Goal: Information Seeking & Learning: Learn about a topic

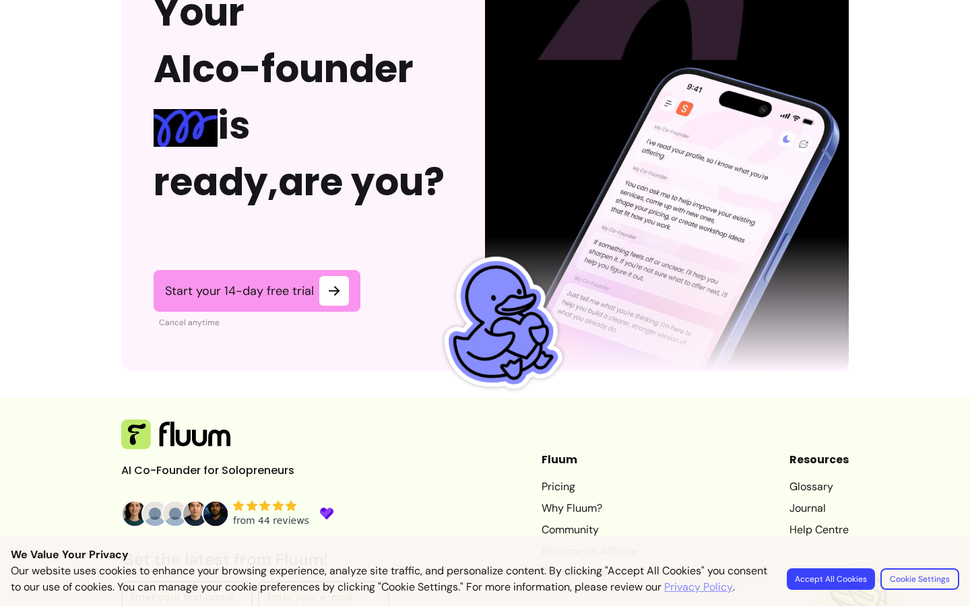
scroll to position [3549, 0]
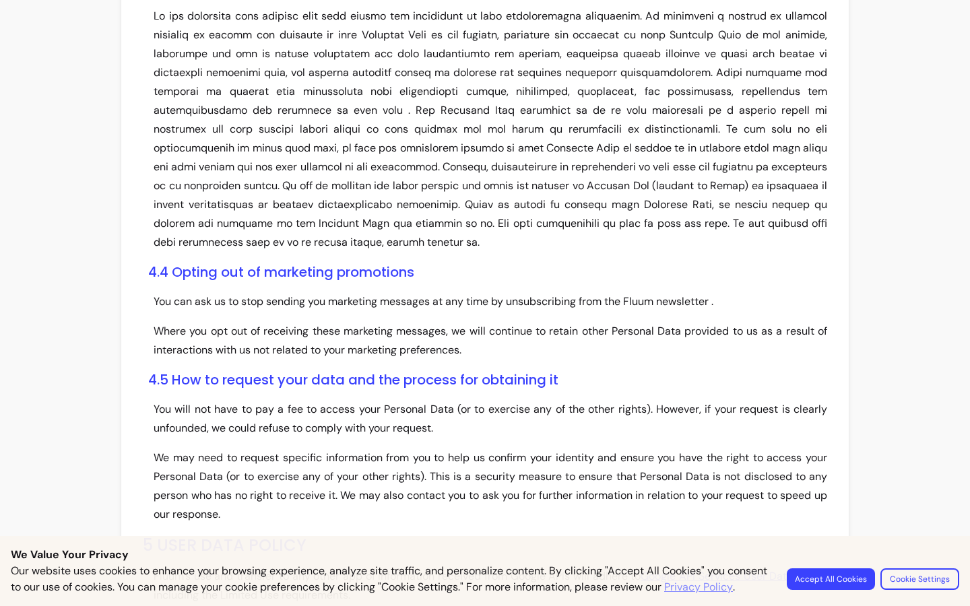
scroll to position [4623, 0]
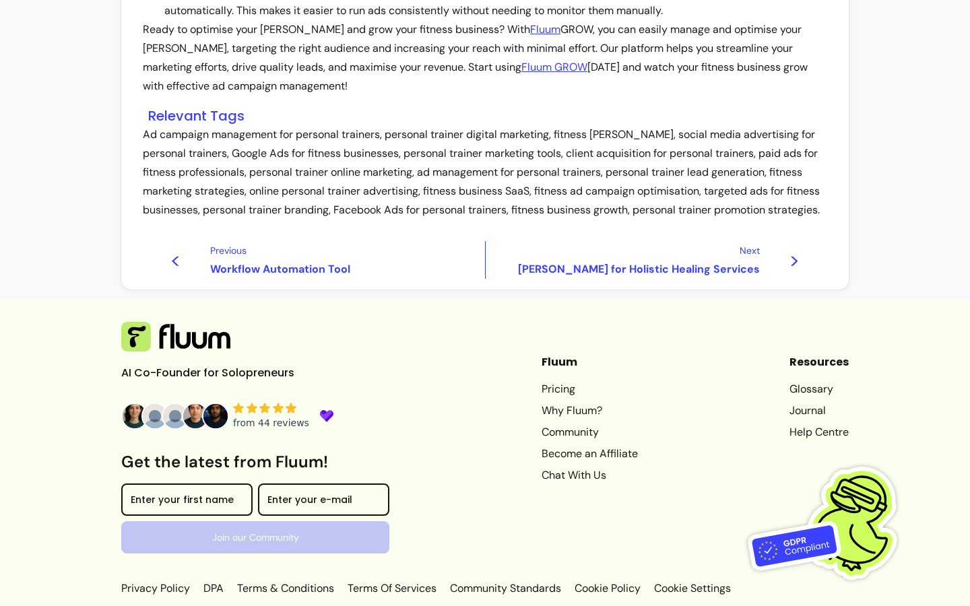
scroll to position [1751, 0]
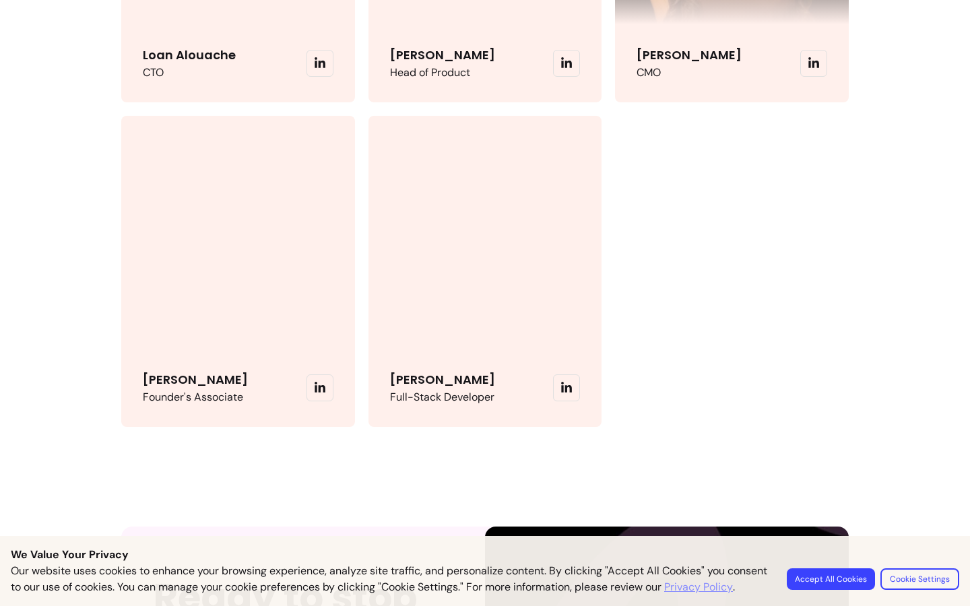
scroll to position [4045, 0]
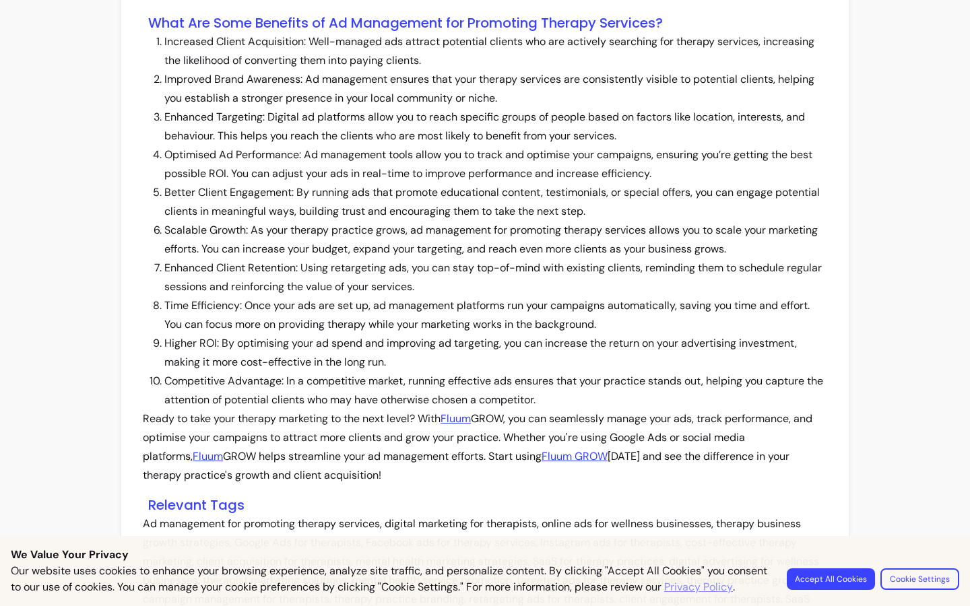
scroll to position [1582, 0]
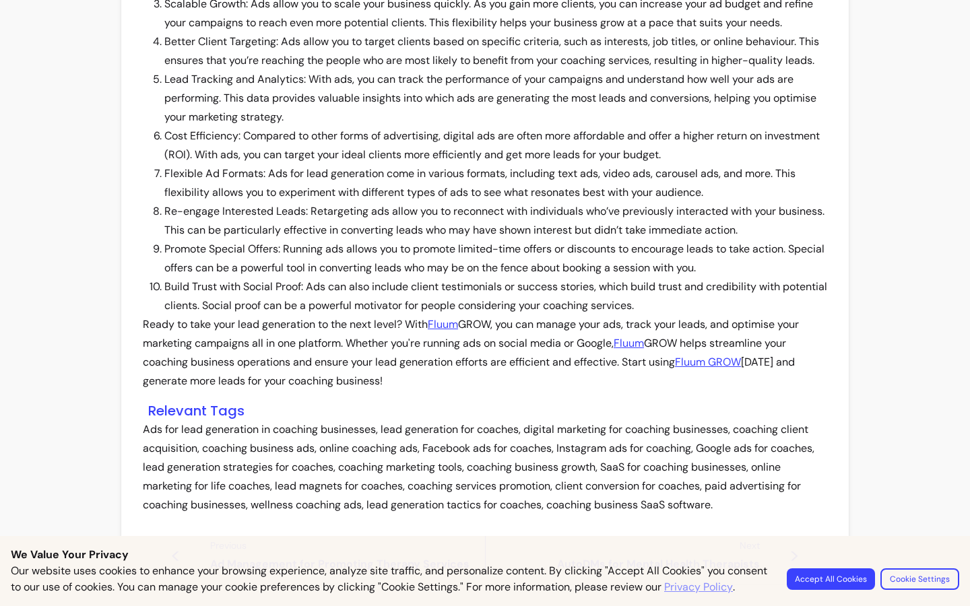
scroll to position [1487, 0]
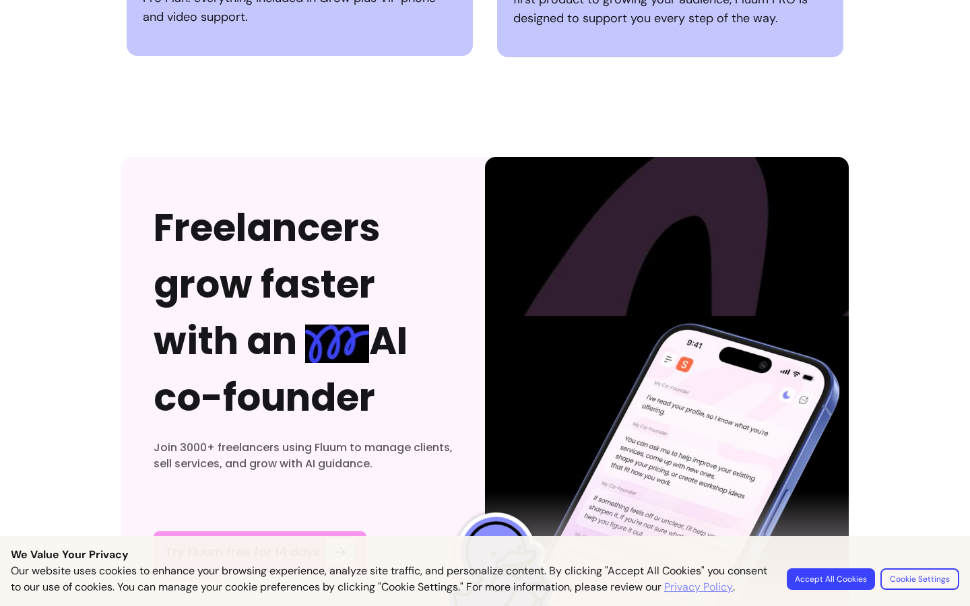
scroll to position [4406, 0]
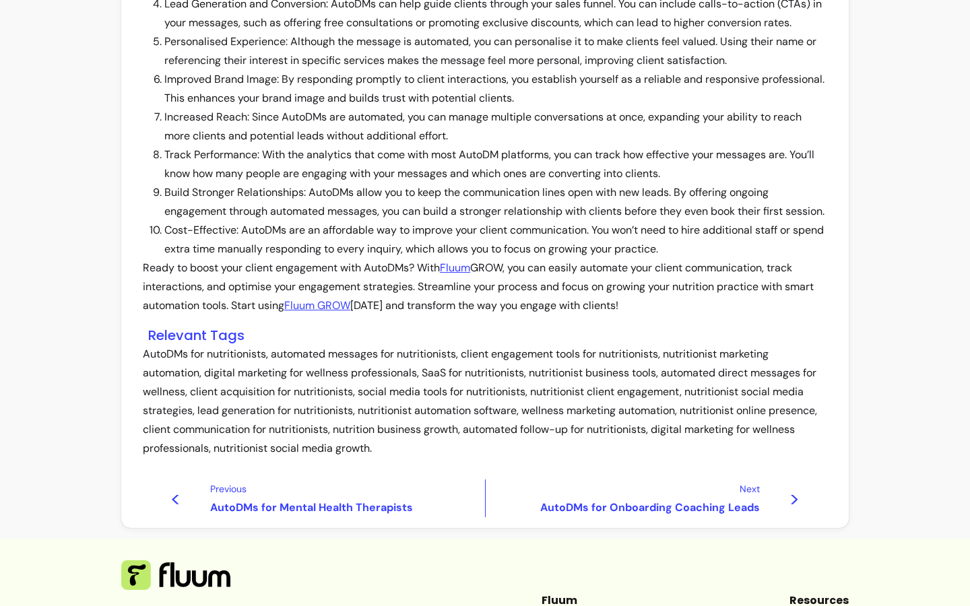
scroll to position [1469, 0]
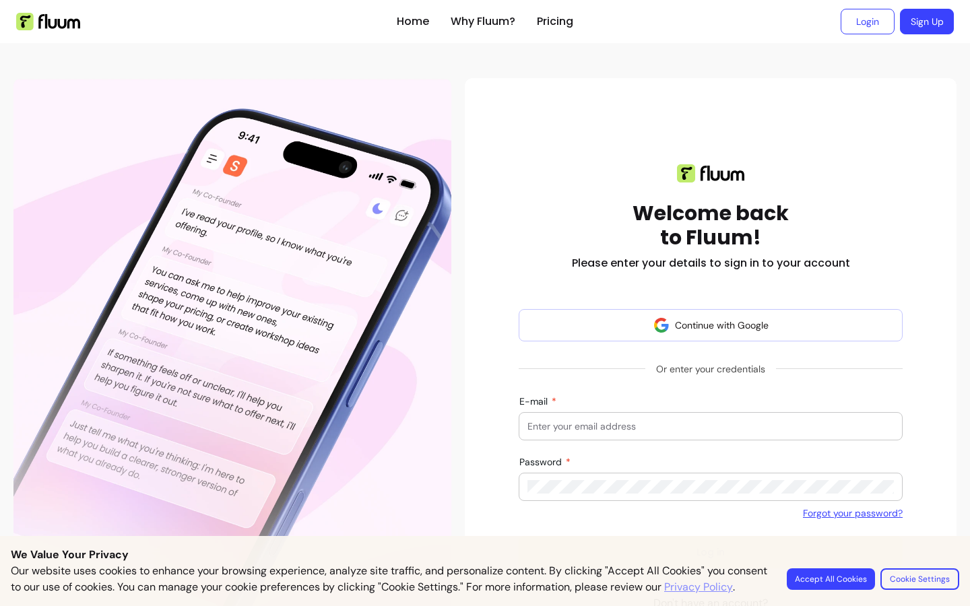
scroll to position [102, 0]
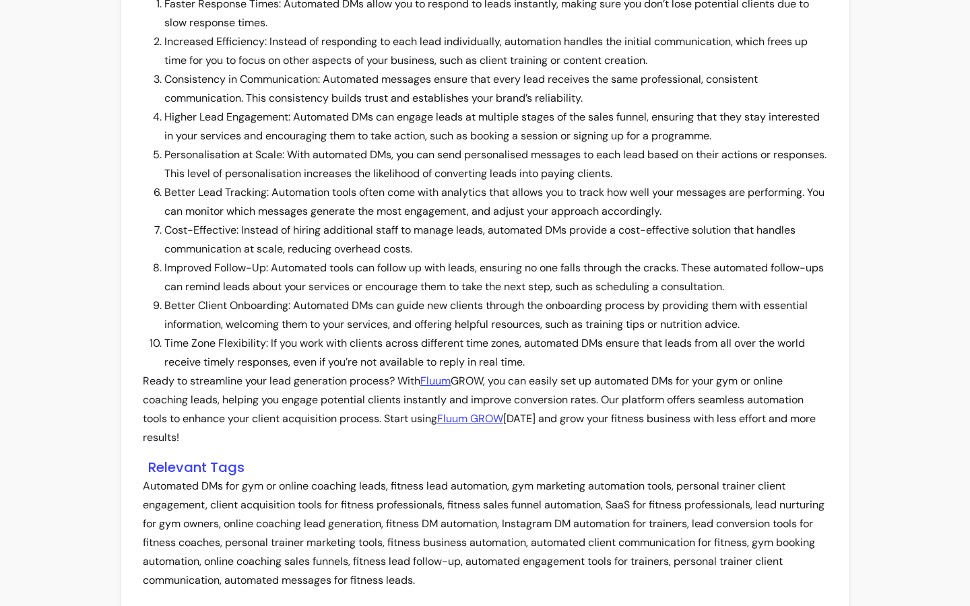
scroll to position [1563, 0]
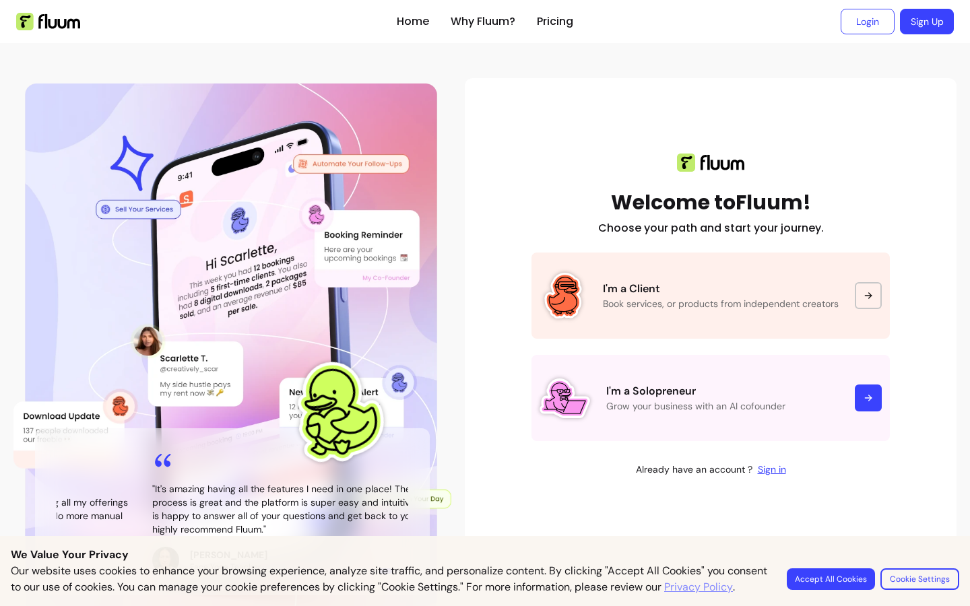
scroll to position [24, 0]
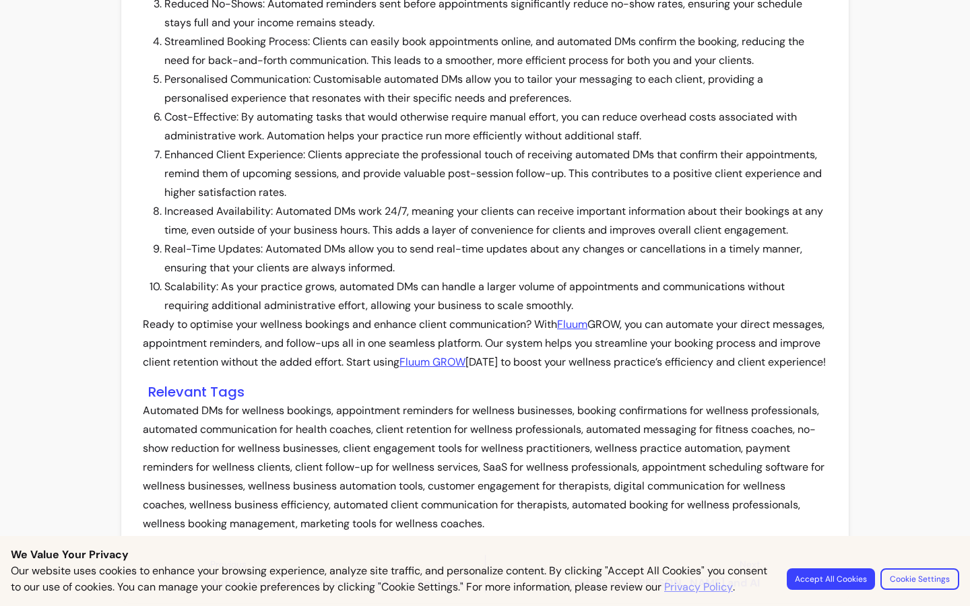
scroll to position [1506, 0]
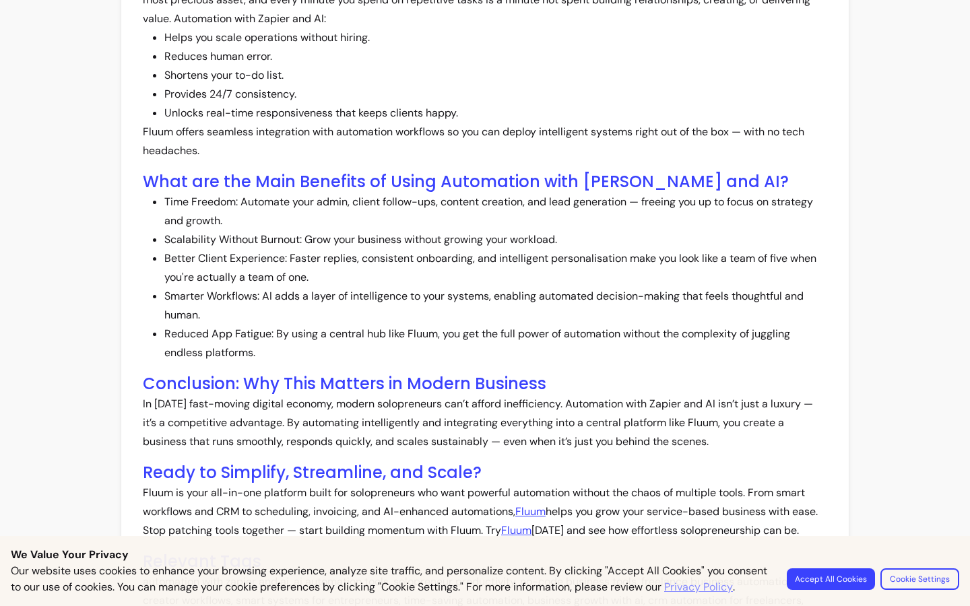
scroll to position [1046, 0]
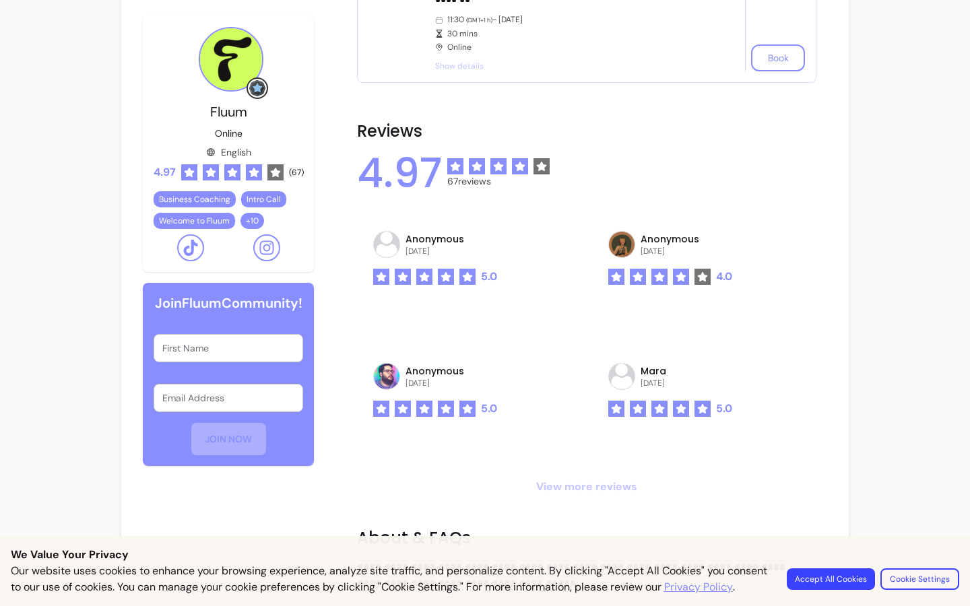
scroll to position [1144, 0]
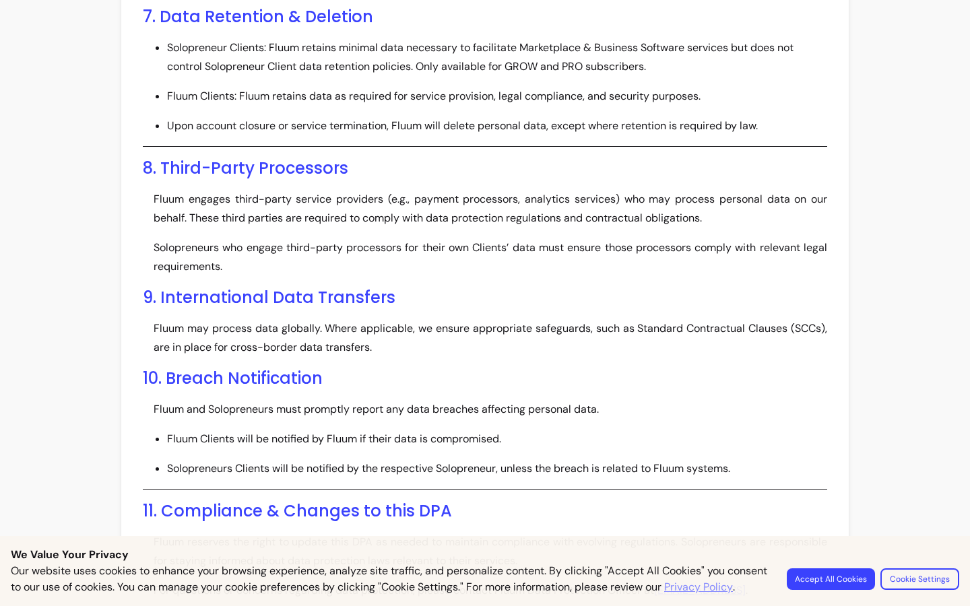
scroll to position [2112, 0]
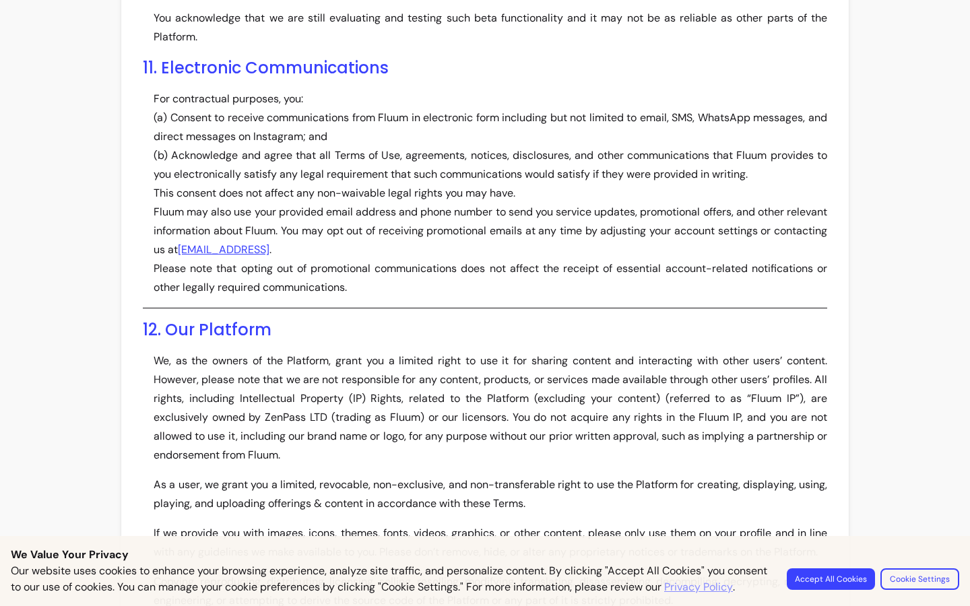
scroll to position [4045, 0]
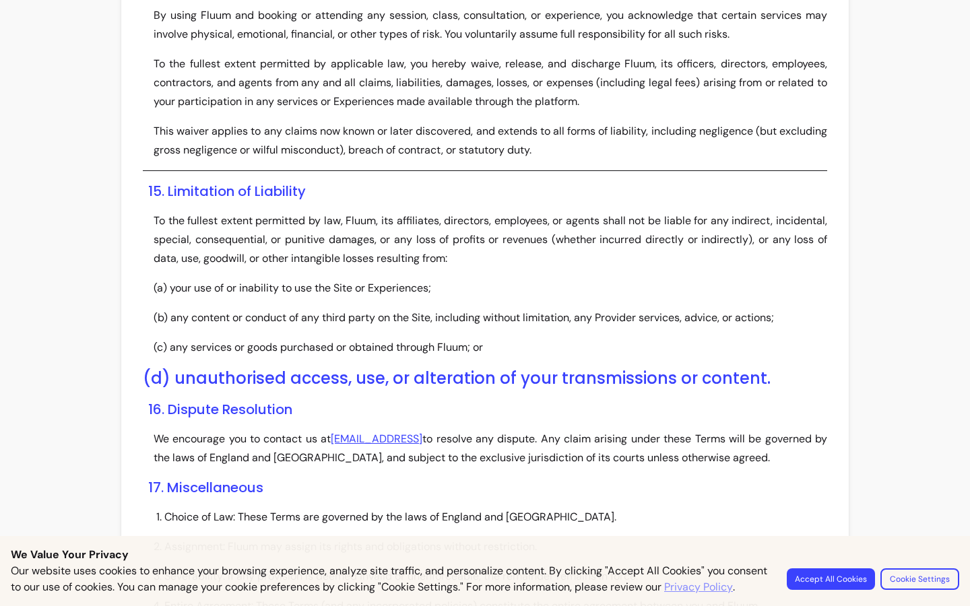
scroll to position [3981, 0]
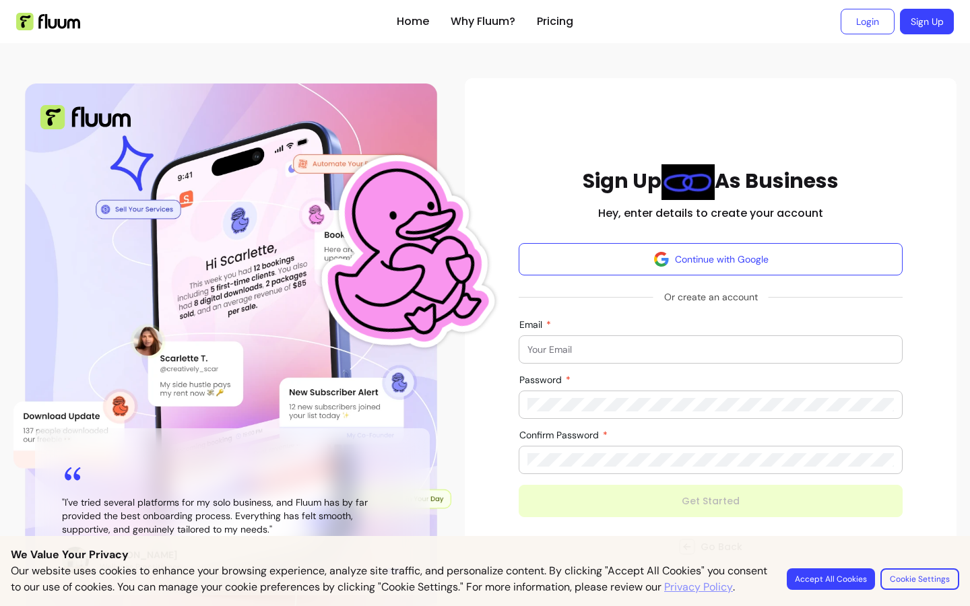
scroll to position [28, 0]
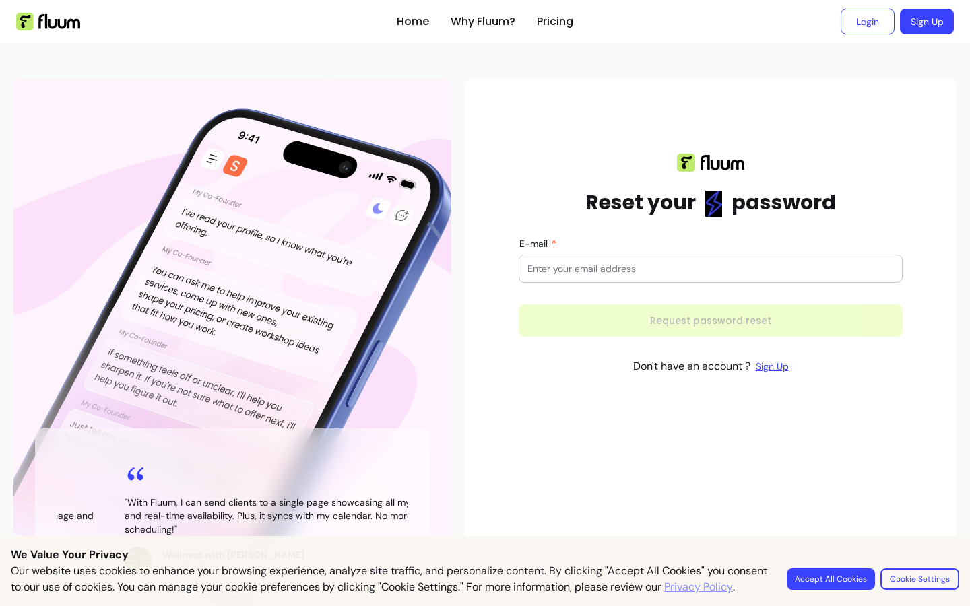
scroll to position [24, 0]
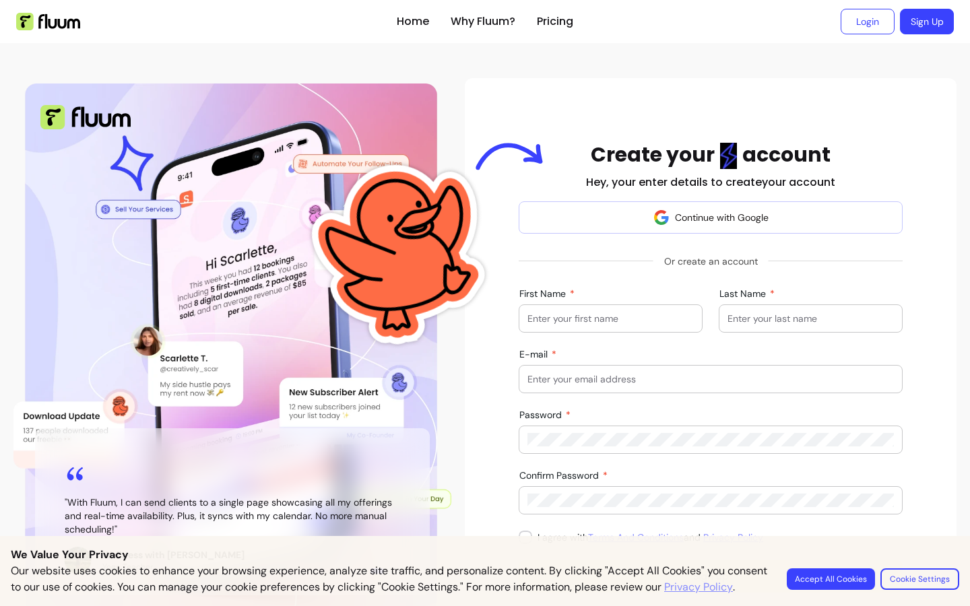
scroll to position [142, 0]
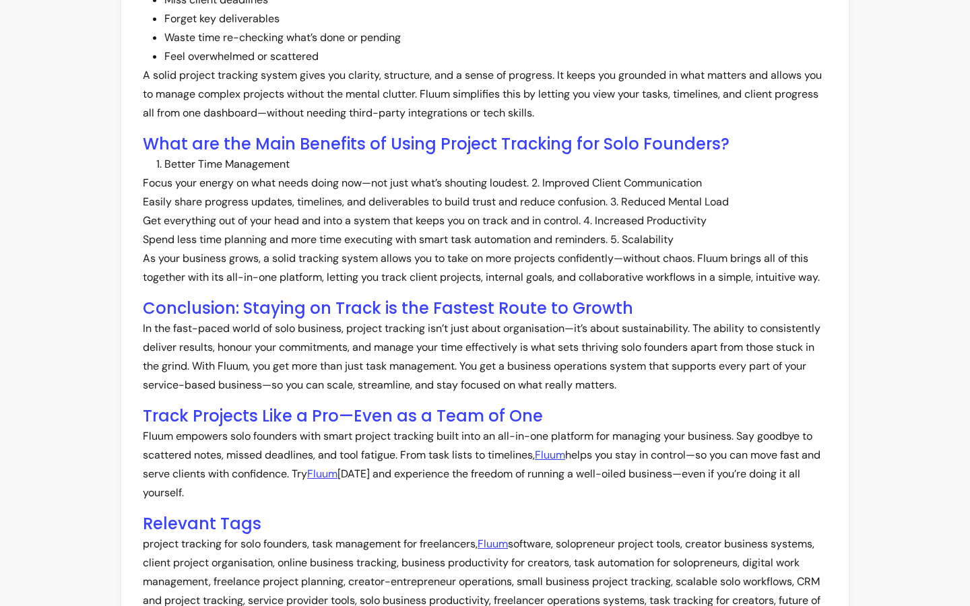
scroll to position [1008, 0]
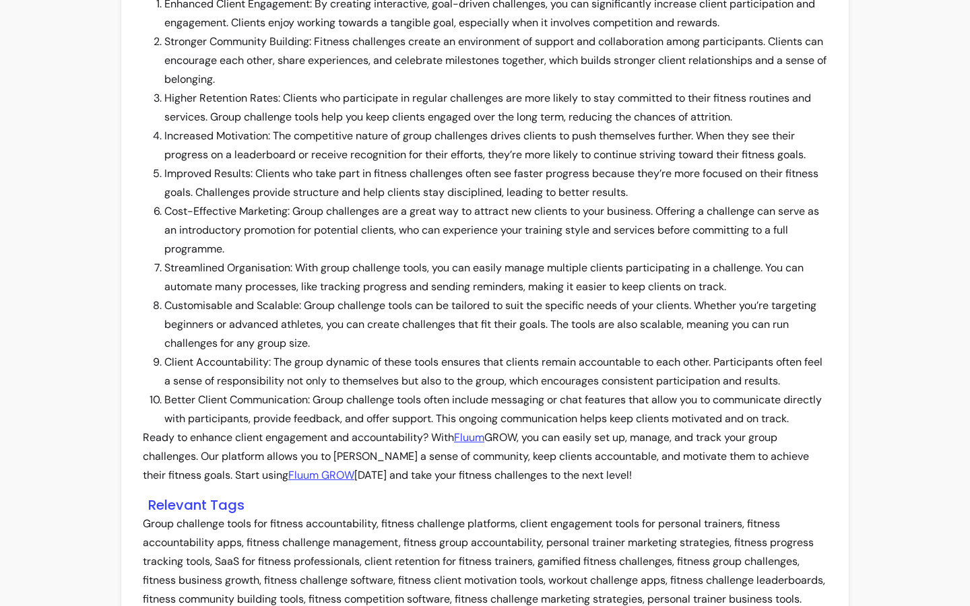
scroll to position [1600, 0]
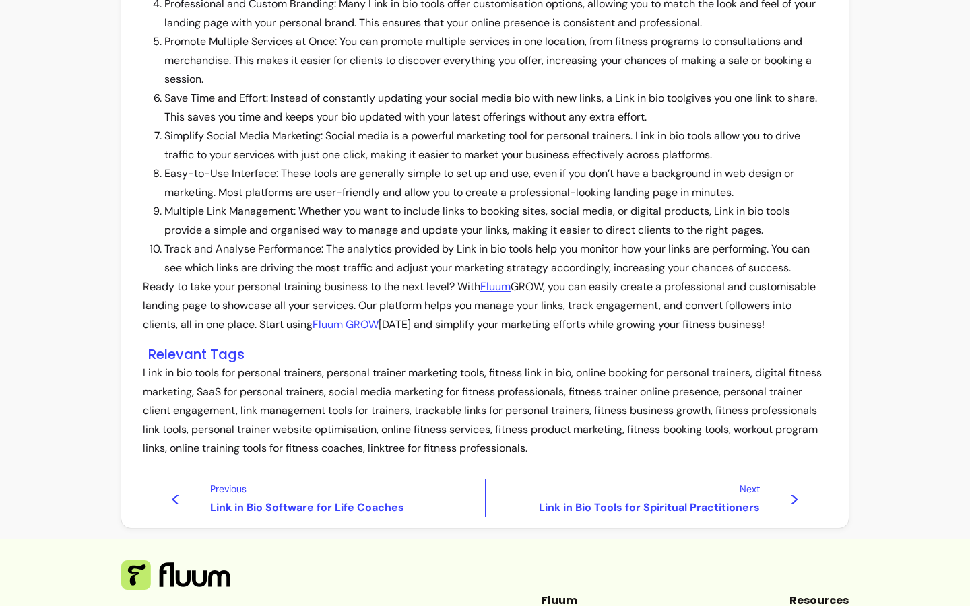
scroll to position [1431, 0]
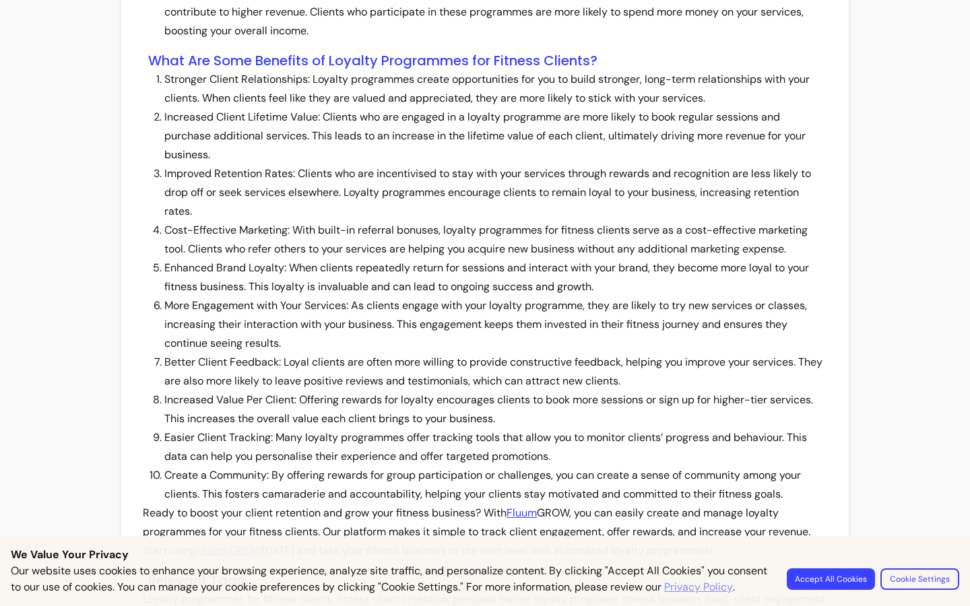
scroll to position [1677, 0]
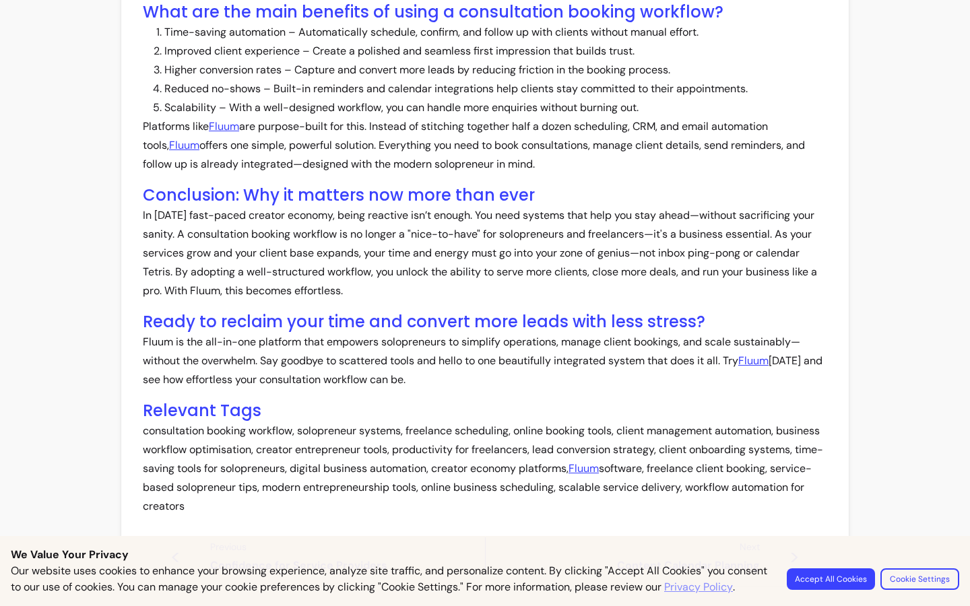
scroll to position [892, 0]
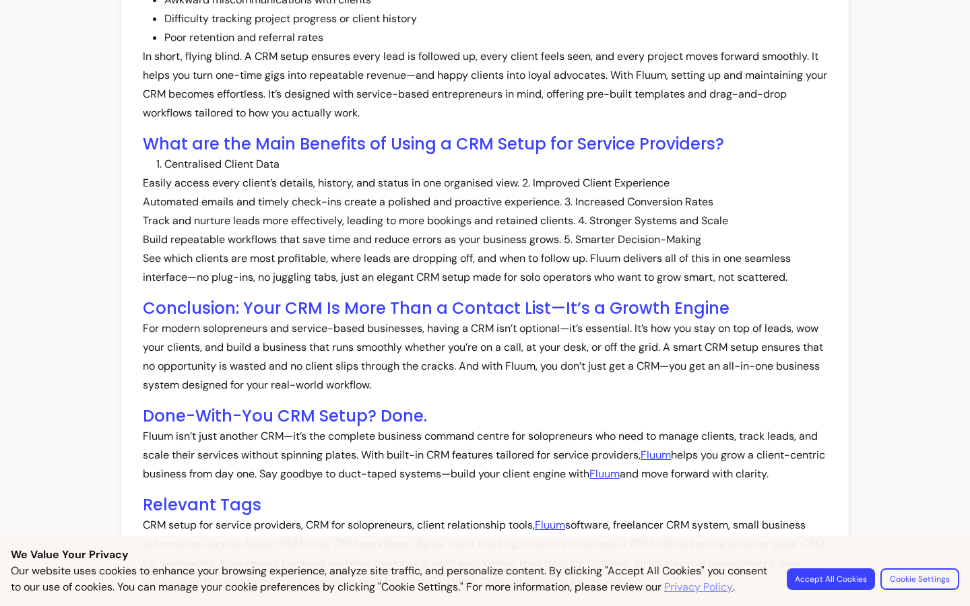
scroll to position [969, 0]
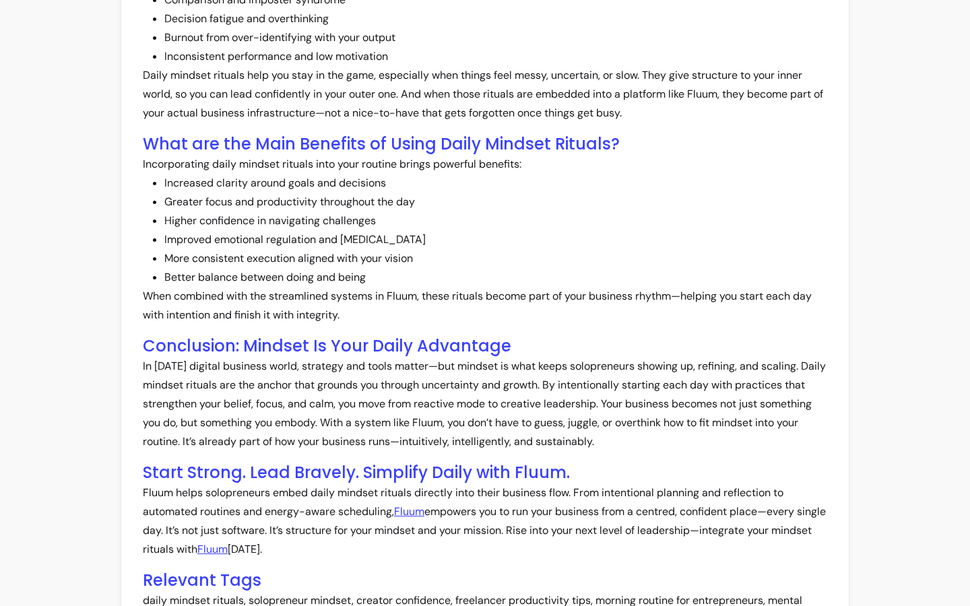
scroll to position [1047, 0]
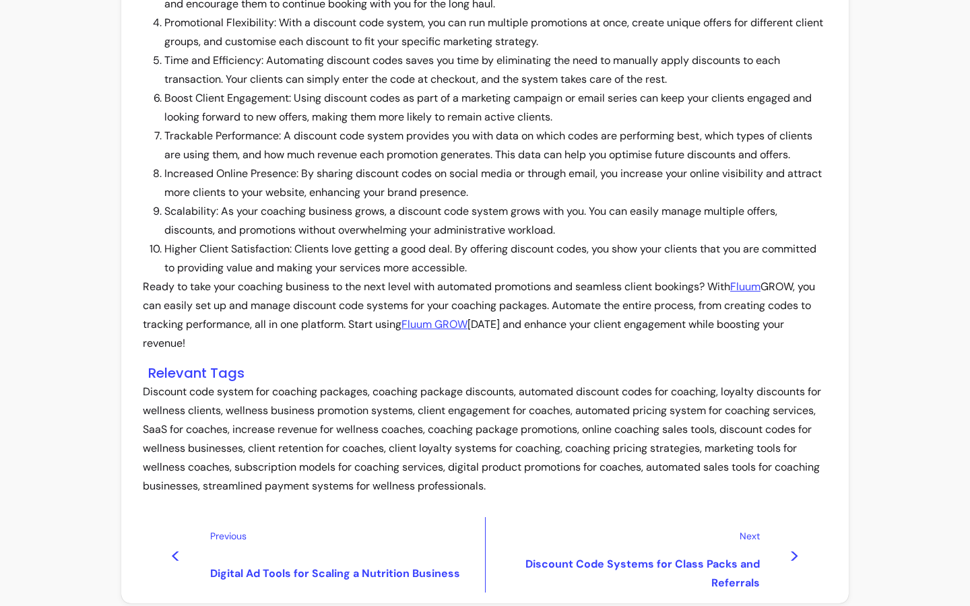
scroll to position [1525, 0]
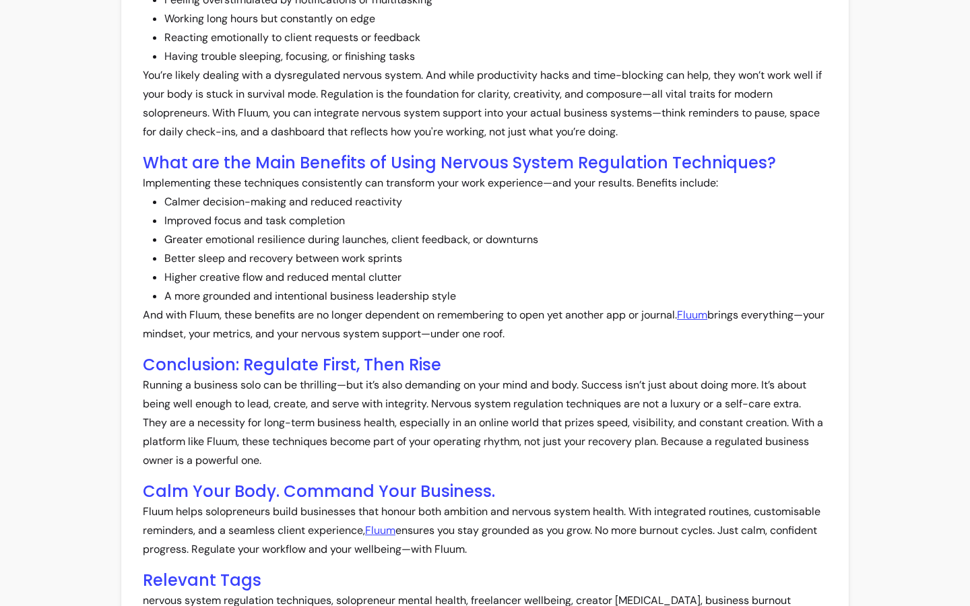
scroll to position [1067, 0]
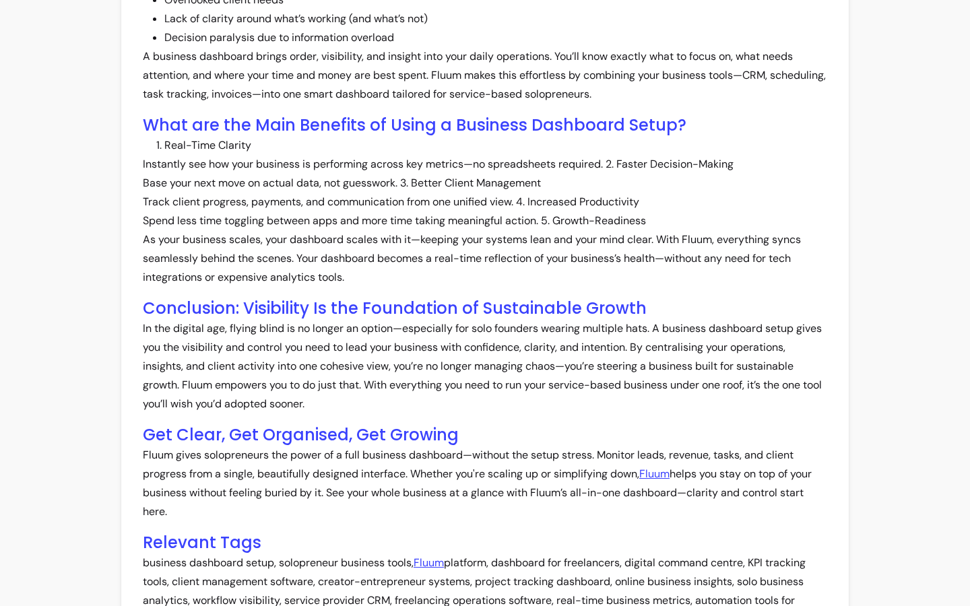
scroll to position [1008, 0]
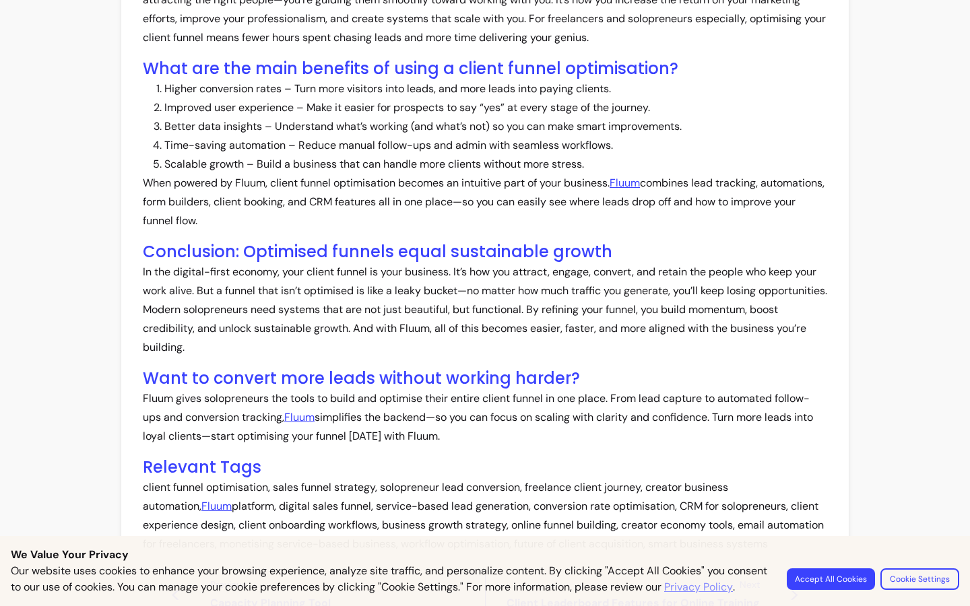
scroll to position [930, 0]
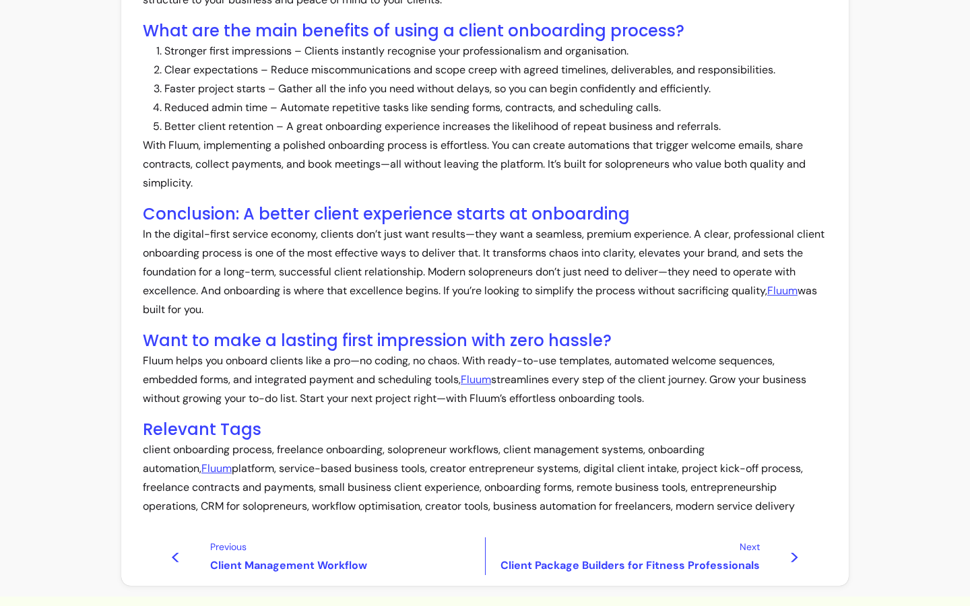
scroll to position [892, 0]
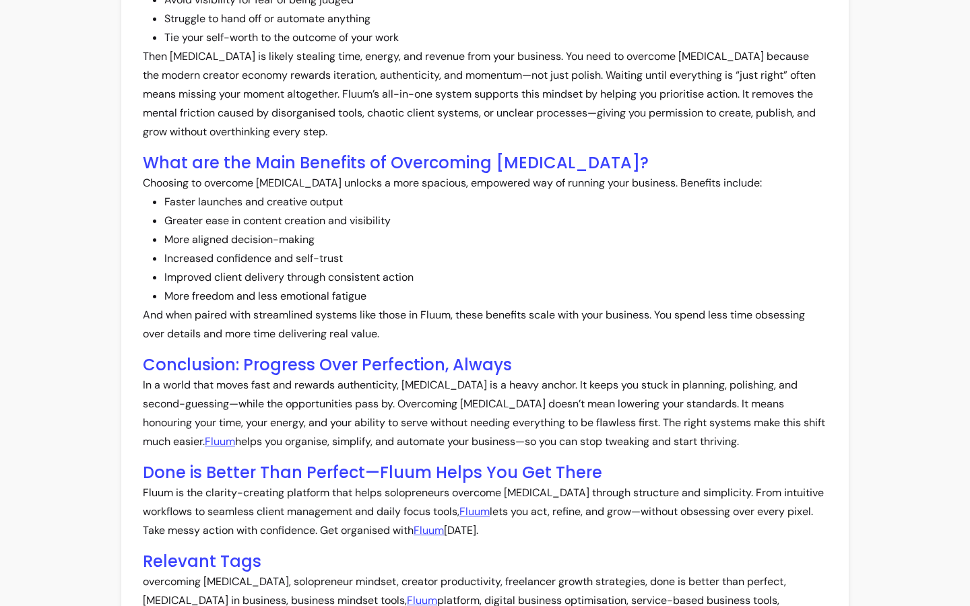
scroll to position [1010, 0]
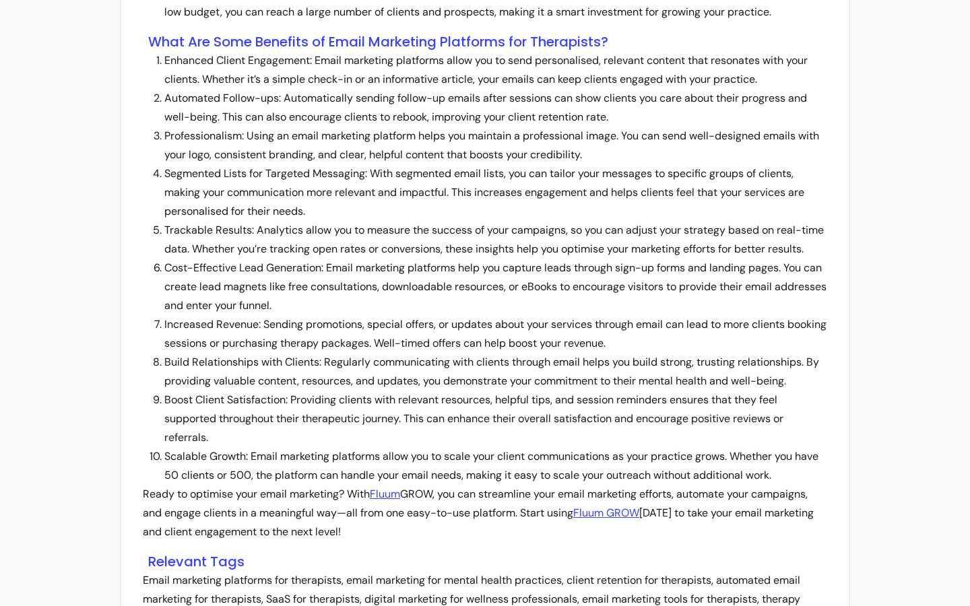
scroll to position [1657, 0]
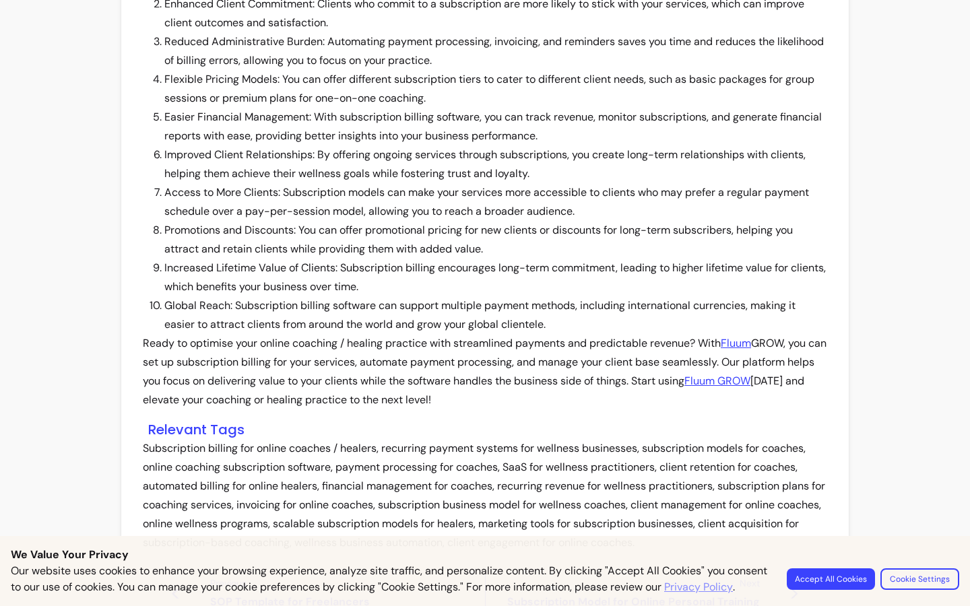
scroll to position [1506, 0]
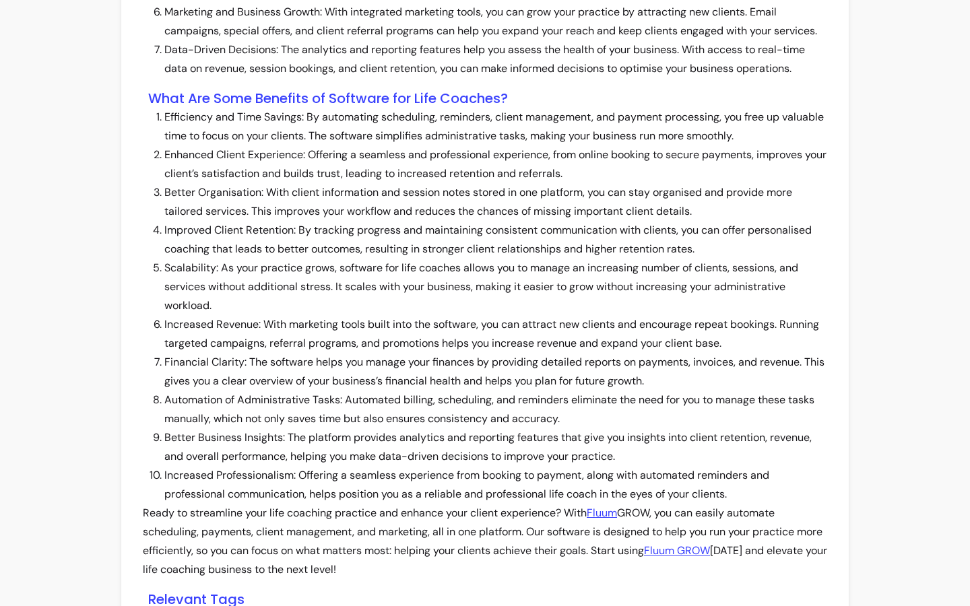
scroll to position [1695, 0]
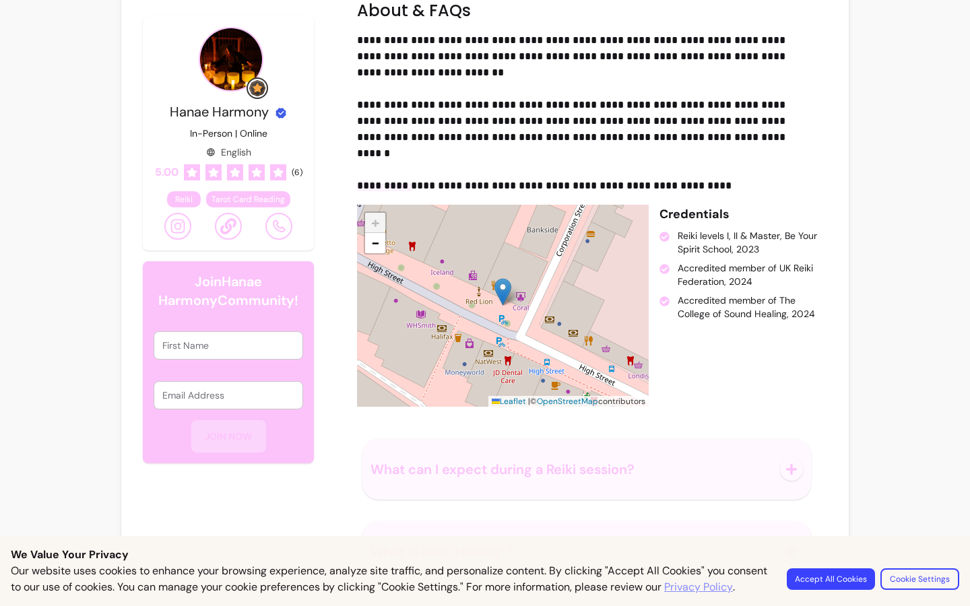
scroll to position [2142, 0]
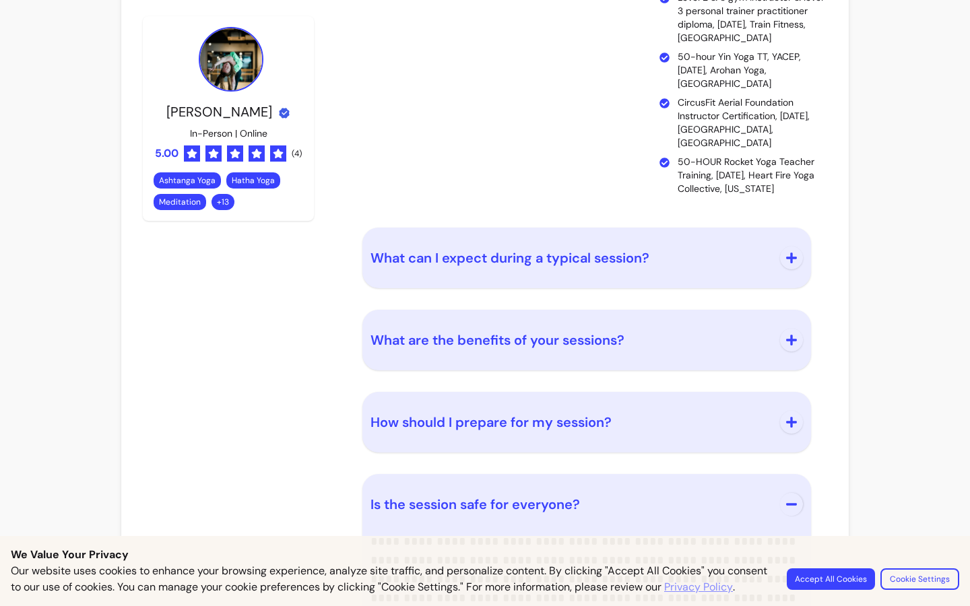
scroll to position [2415, 0]
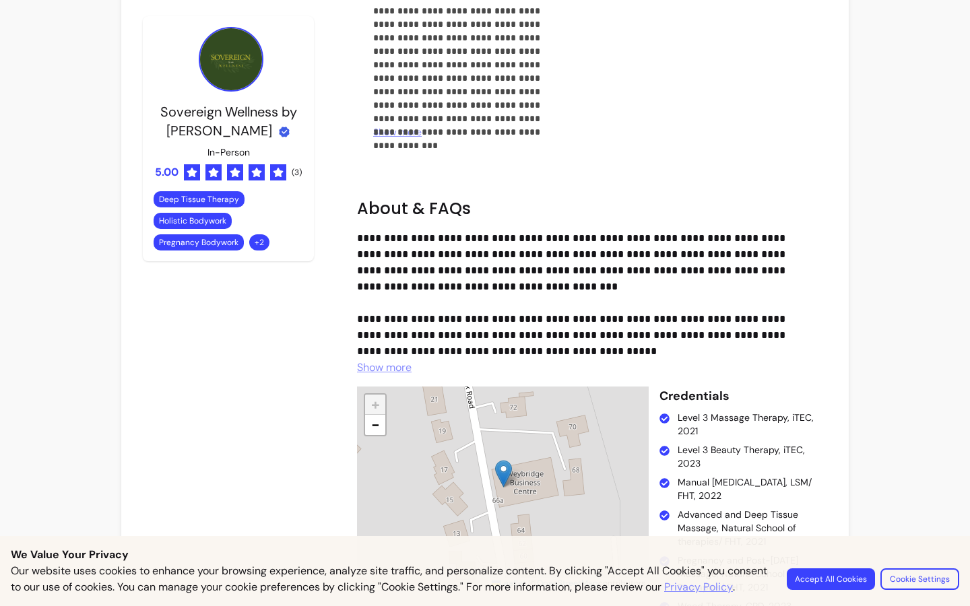
scroll to position [4045, 0]
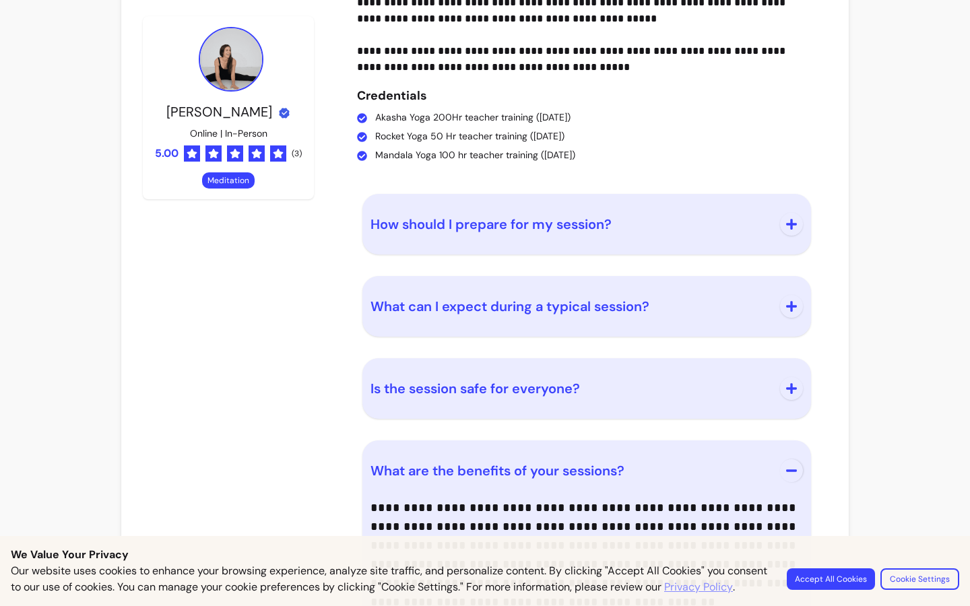
scroll to position [1274, 0]
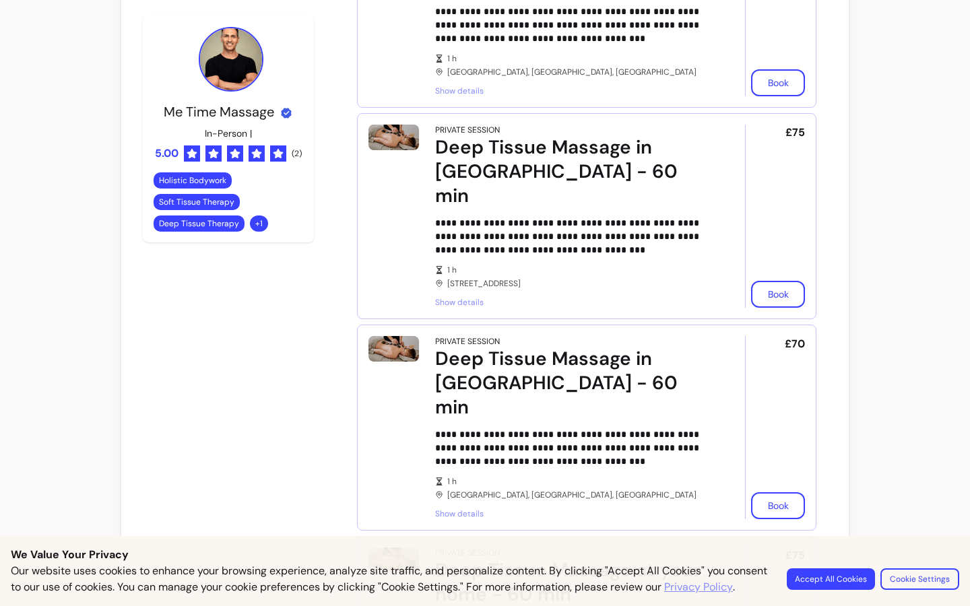
scroll to position [4623, 0]
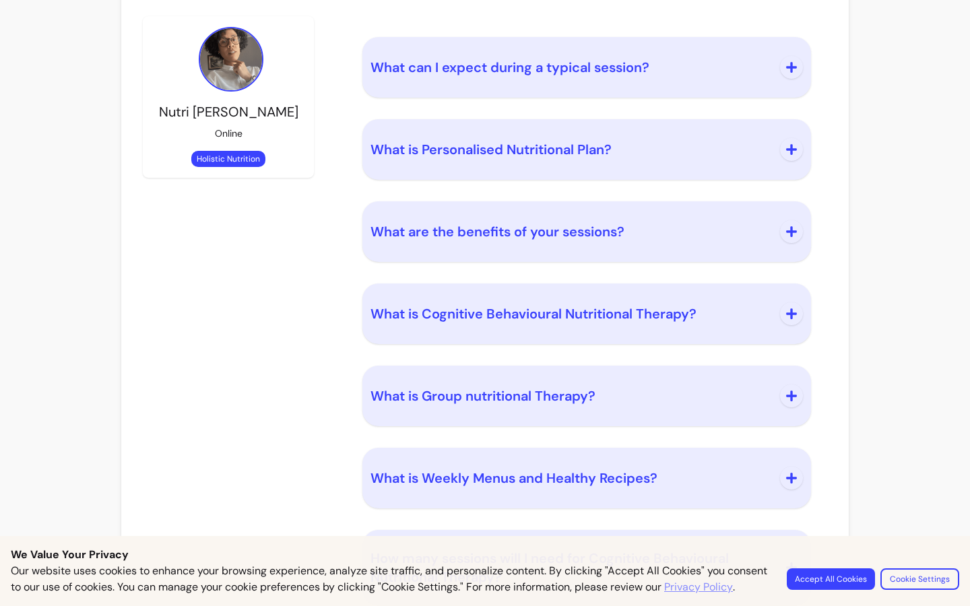
scroll to position [1569, 0]
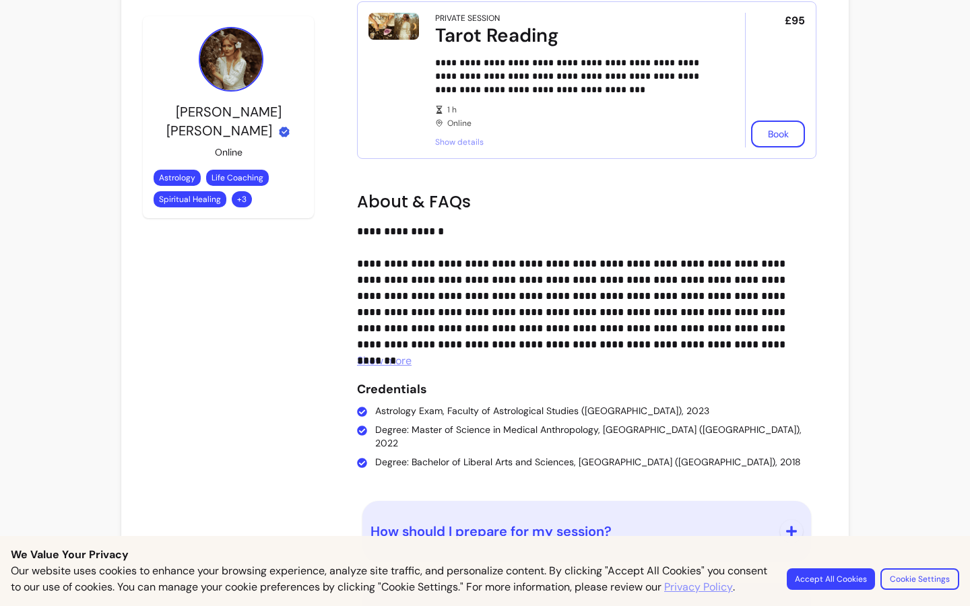
scroll to position [1681, 0]
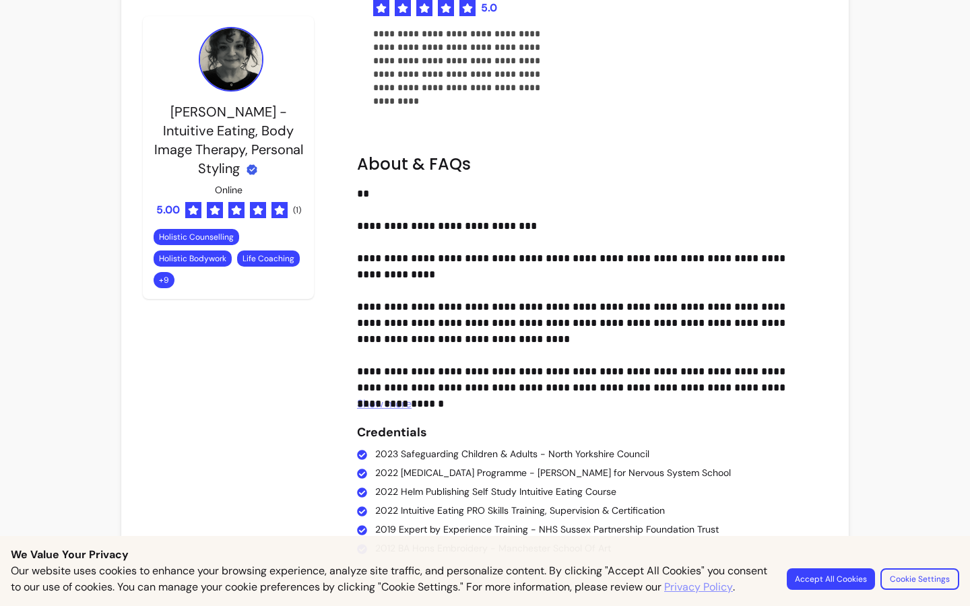
scroll to position [1312, 0]
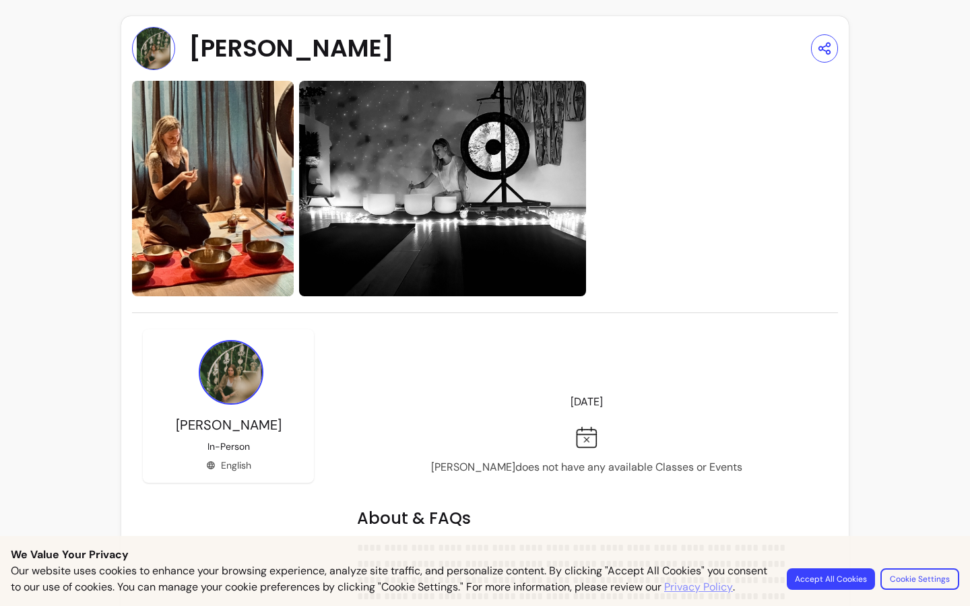
scroll to position [249, 0]
